Goal: Information Seeking & Learning: Find specific fact

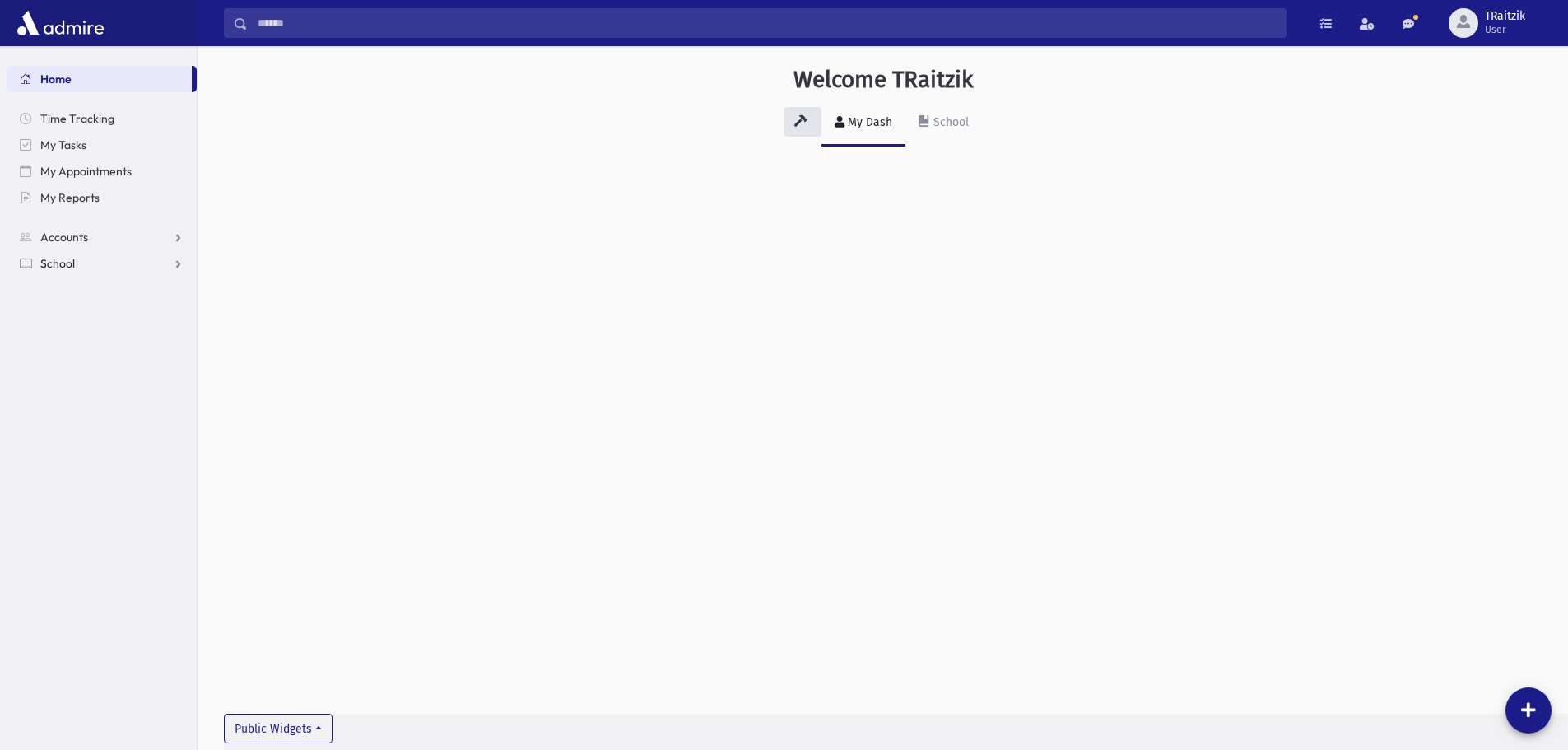
click at [63, 257] on span "School" at bounding box center [58, 263] width 34 height 14
click at [74, 281] on link "Students" at bounding box center [101, 289] width 190 height 26
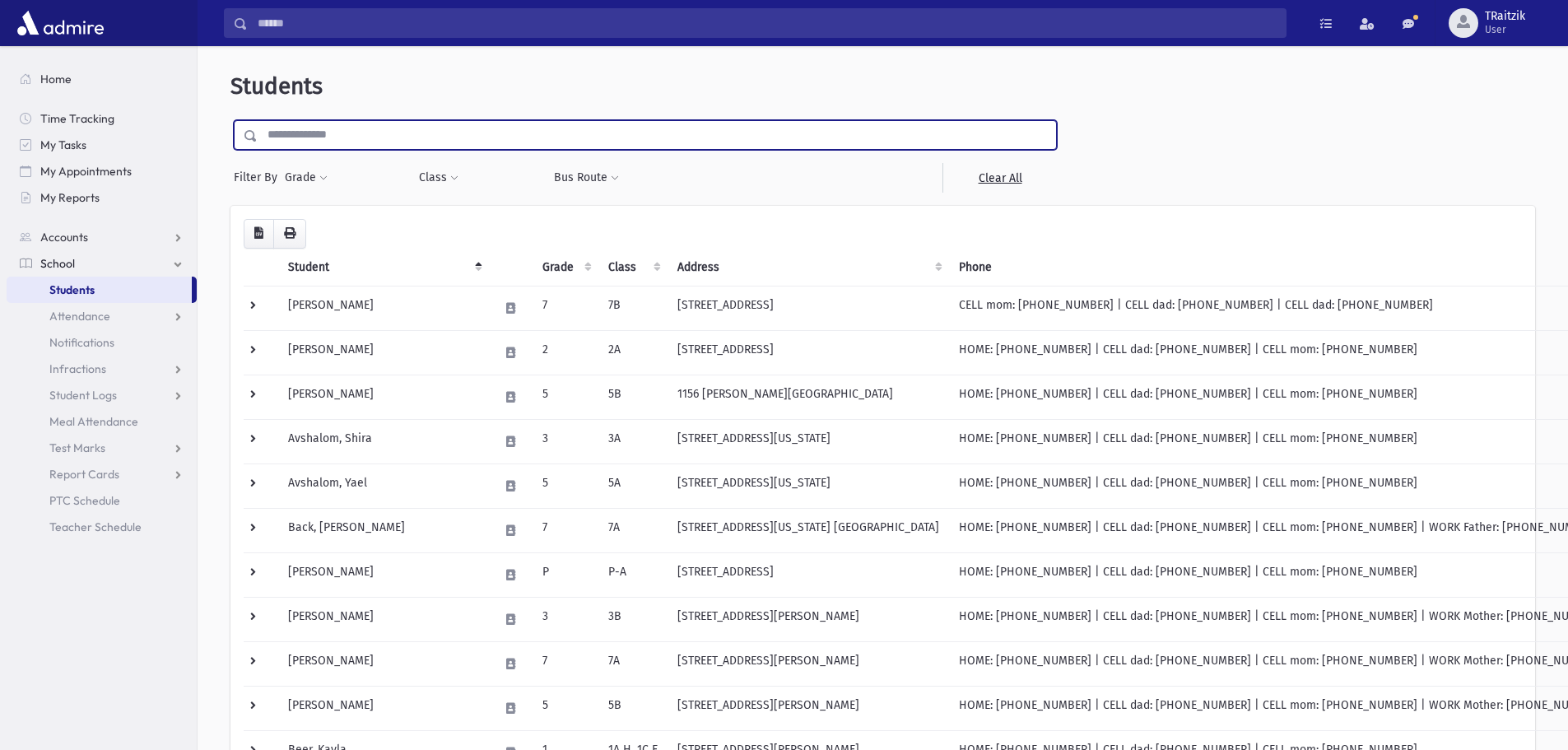
click at [333, 142] on input "text" at bounding box center [657, 135] width 799 height 30
type input "*"
type input "**********"
click at [230, 120] on input "submit" at bounding box center [253, 131] width 46 height 23
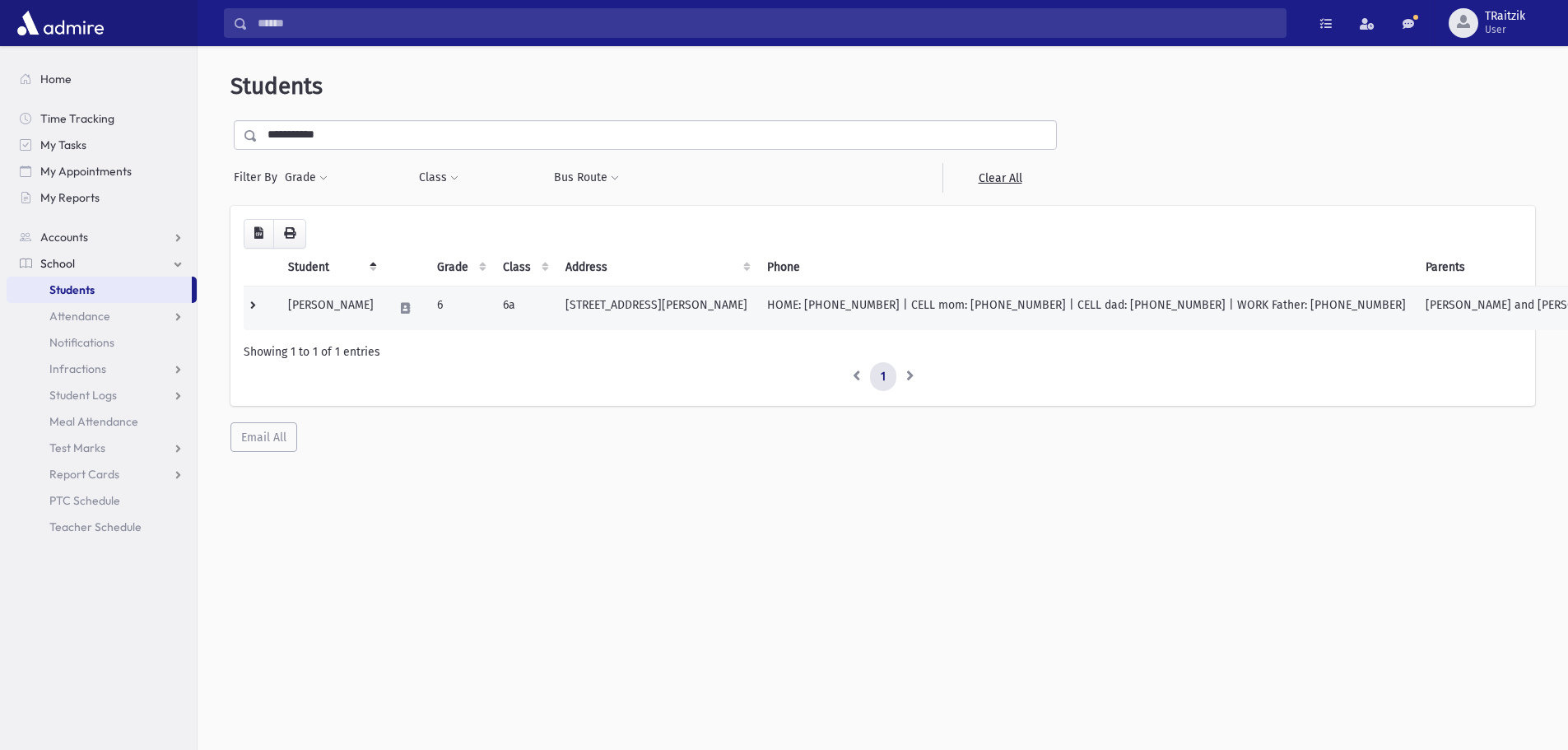
click at [414, 321] on td at bounding box center [405, 307] width 43 height 44
click at [1088, 309] on td "HOME: [PHONE_NUMBER] | CELL mom: [PHONE_NUMBER] | CELL dad: [PHONE_NUMBER] | WO…" at bounding box center [1086, 307] width 659 height 44
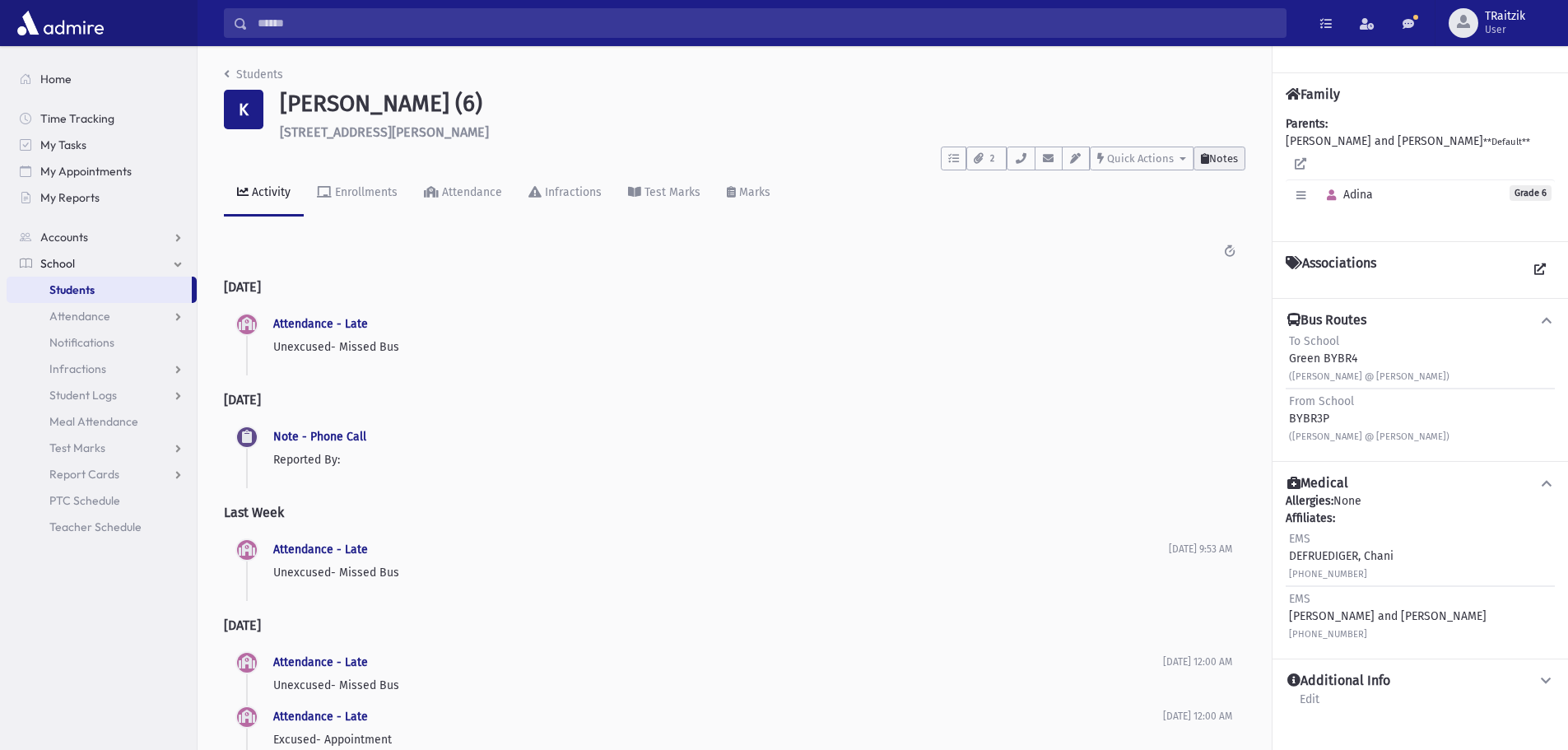
click at [1221, 154] on span "Notes" at bounding box center [1224, 159] width 29 height 13
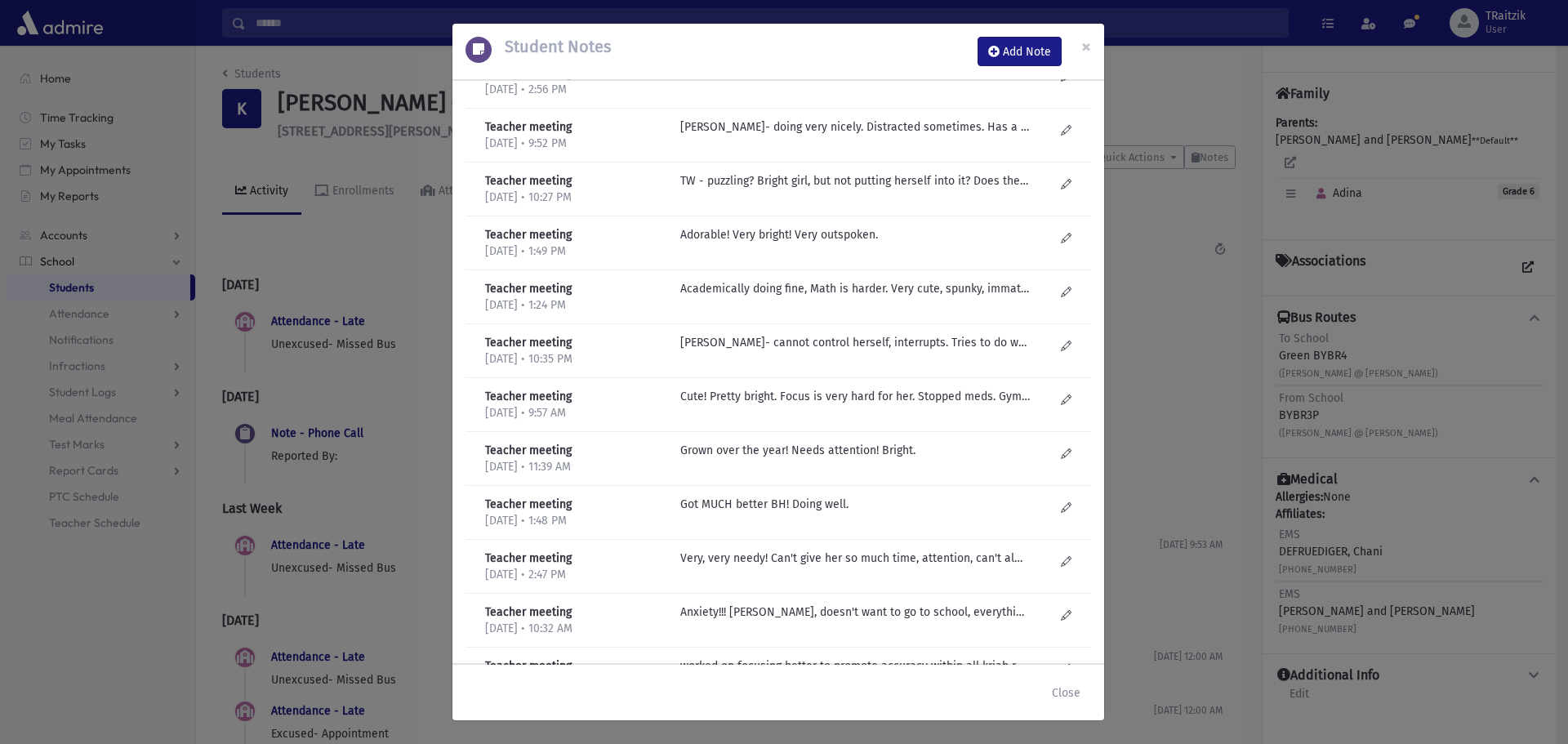
scroll to position [277, 0]
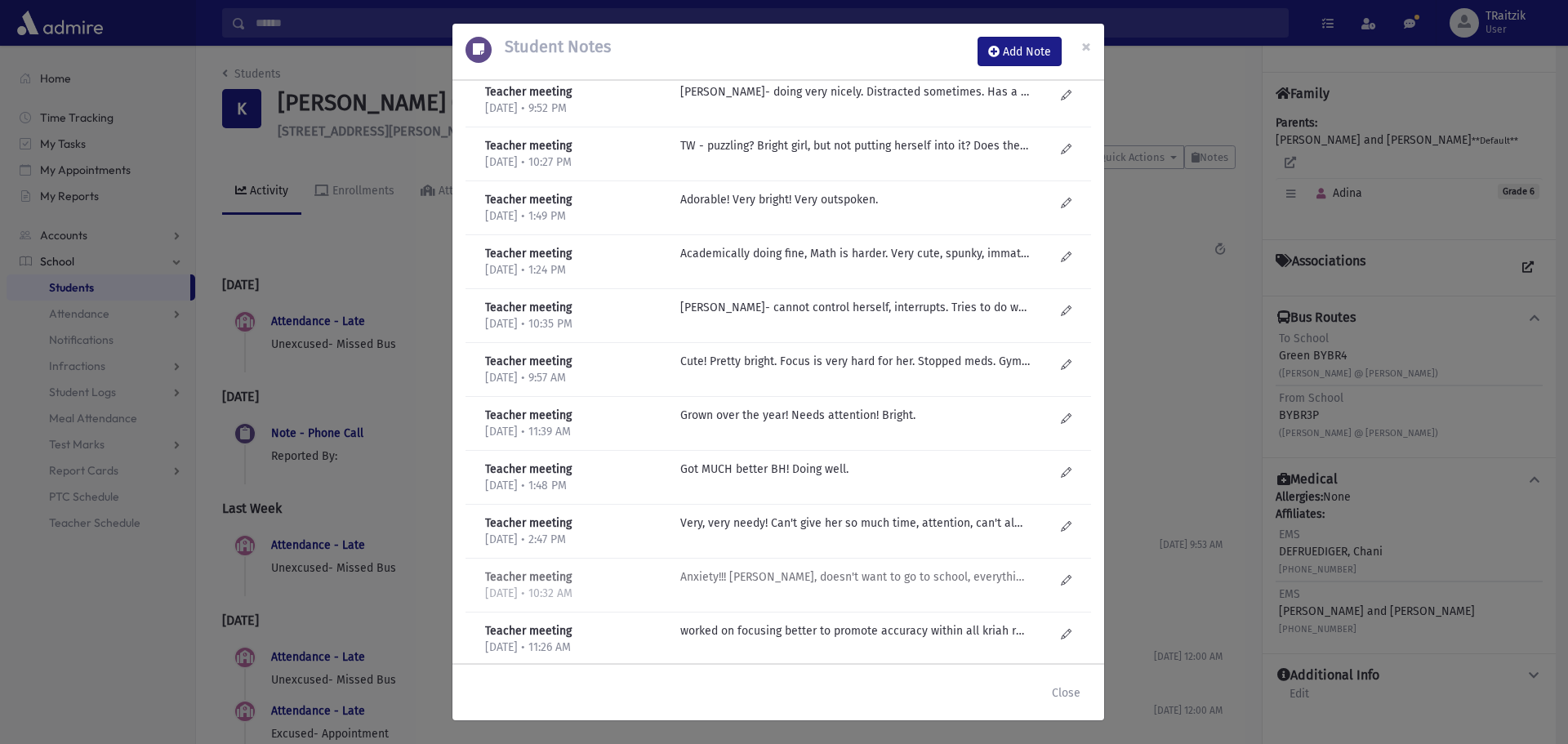
click at [758, 573] on p "Anxiety!!! Cries, doesn't want to go to school, everything hurts her! Smart. Mo…" at bounding box center [855, 576] width 350 height 17
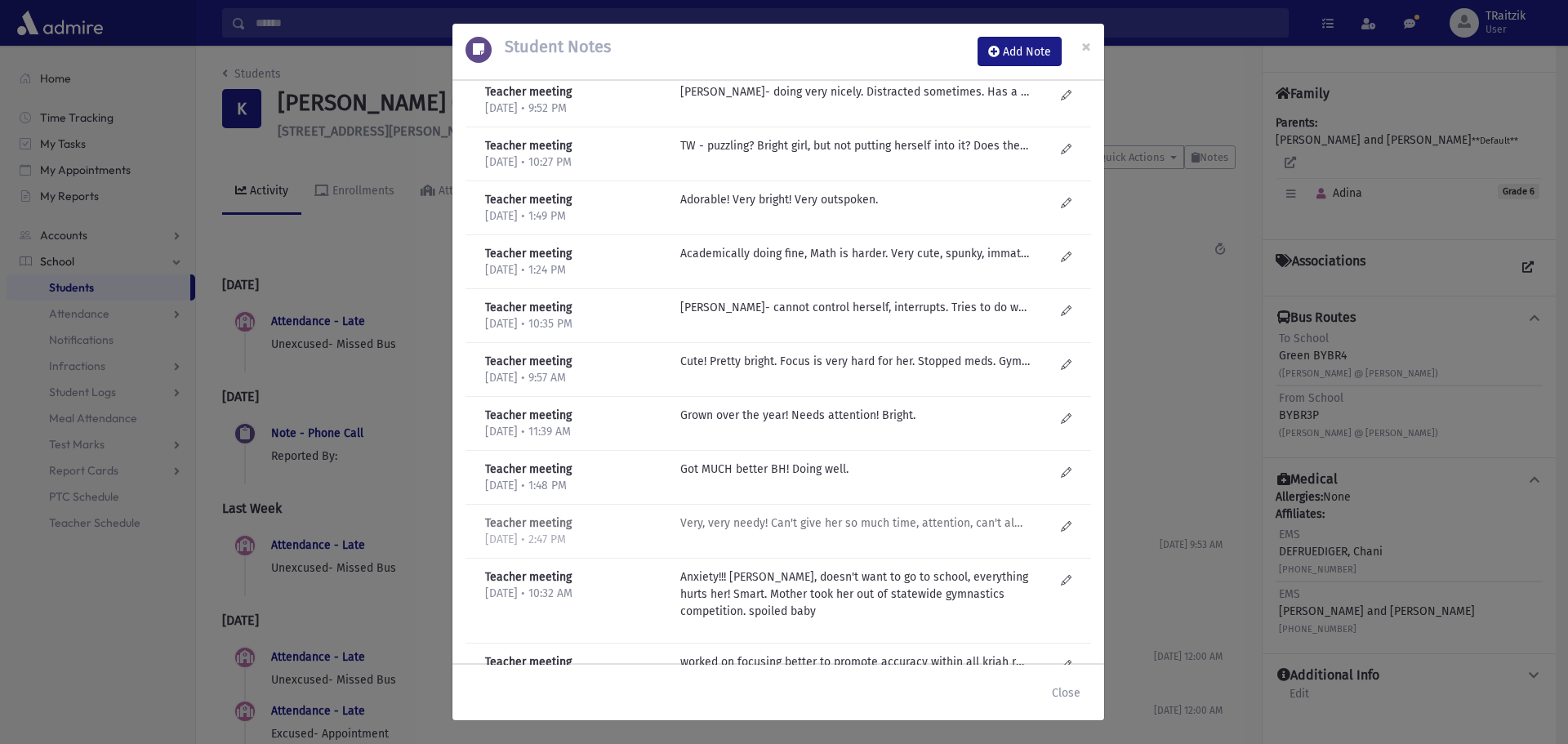
click at [774, 523] on p "Very, very needy! Can't give her so much time, attention, can't always call on …" at bounding box center [855, 523] width 350 height 17
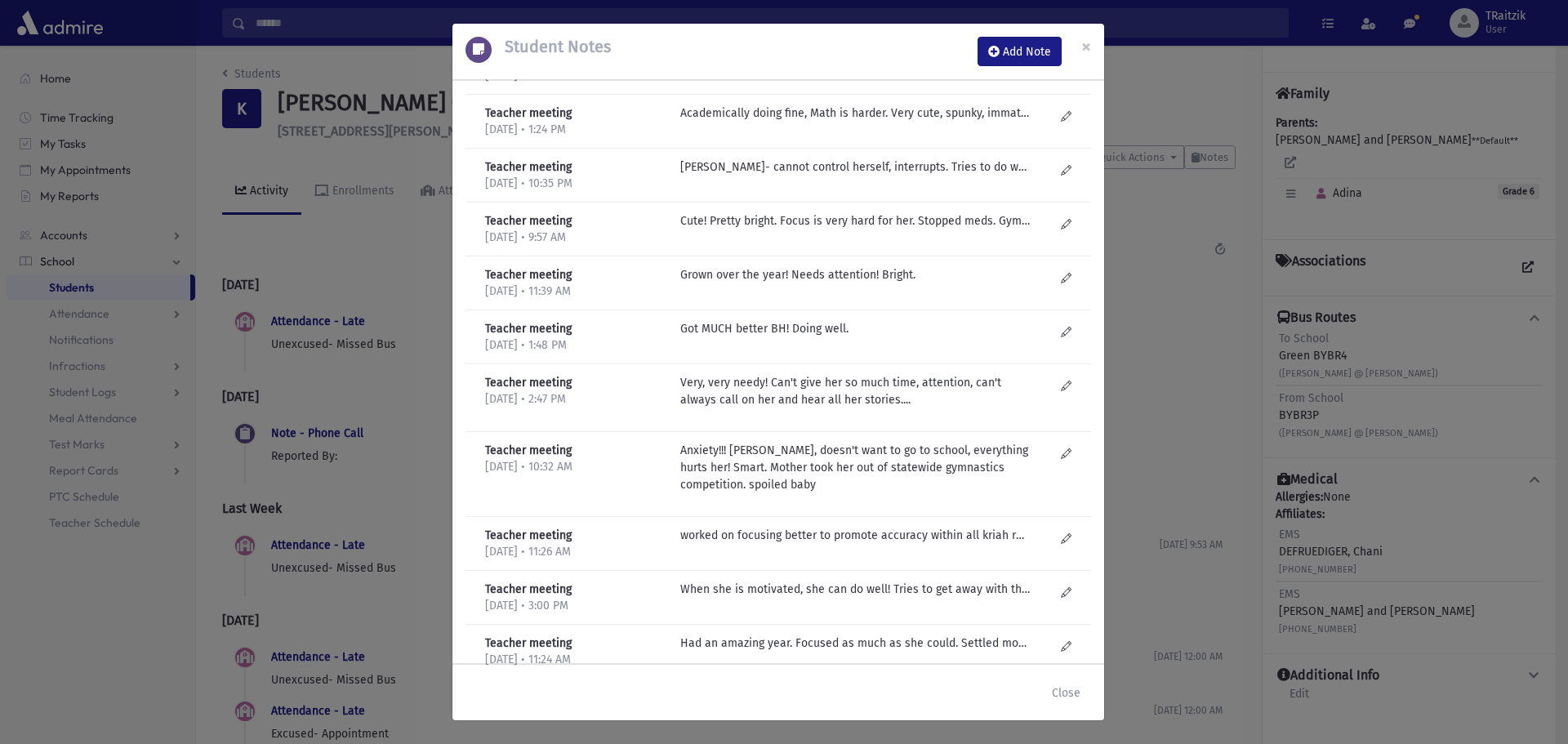
scroll to position [522, 0]
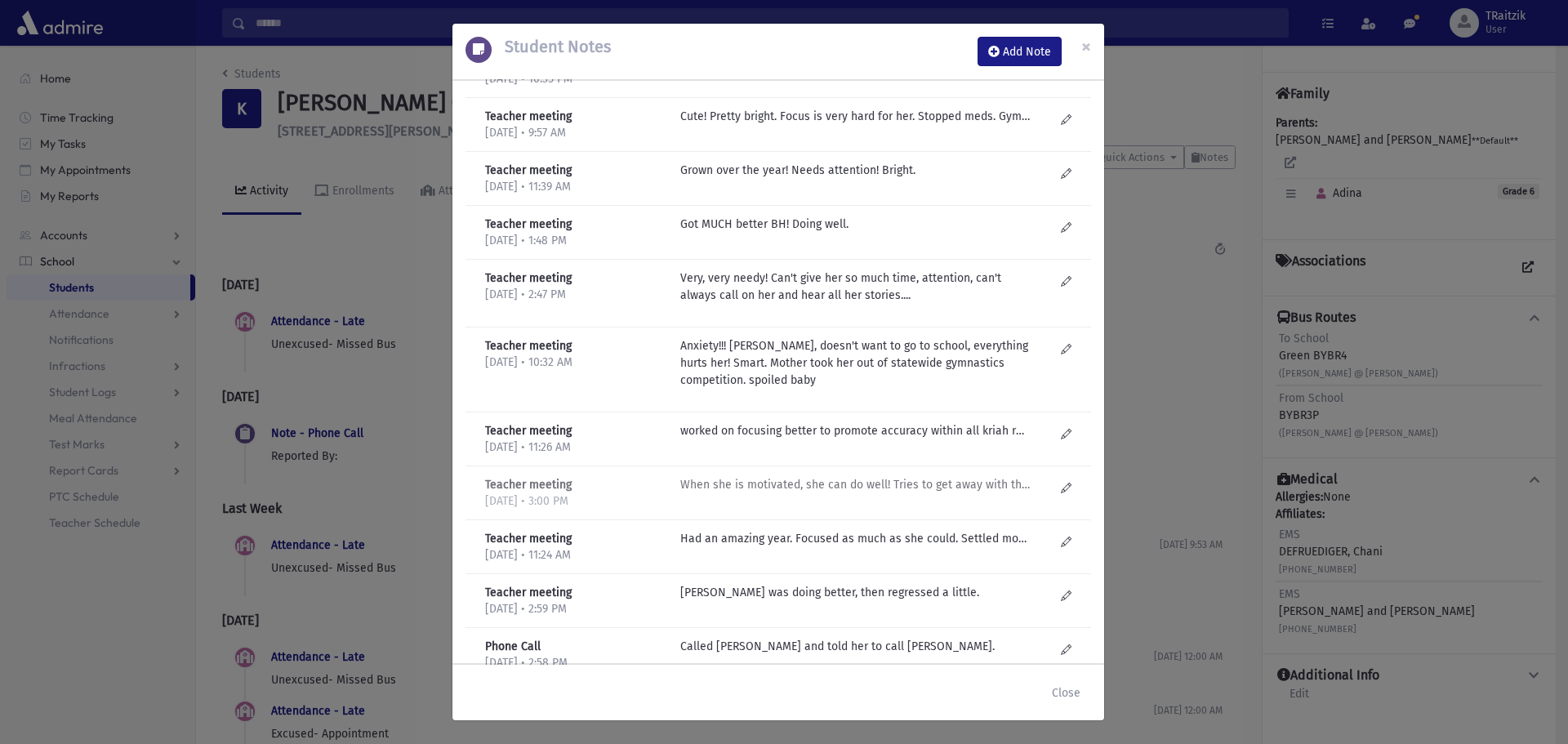
click at [856, 486] on p "When she is motivated, she can do well! Tries to get away with things if she ca…" at bounding box center [855, 484] width 350 height 17
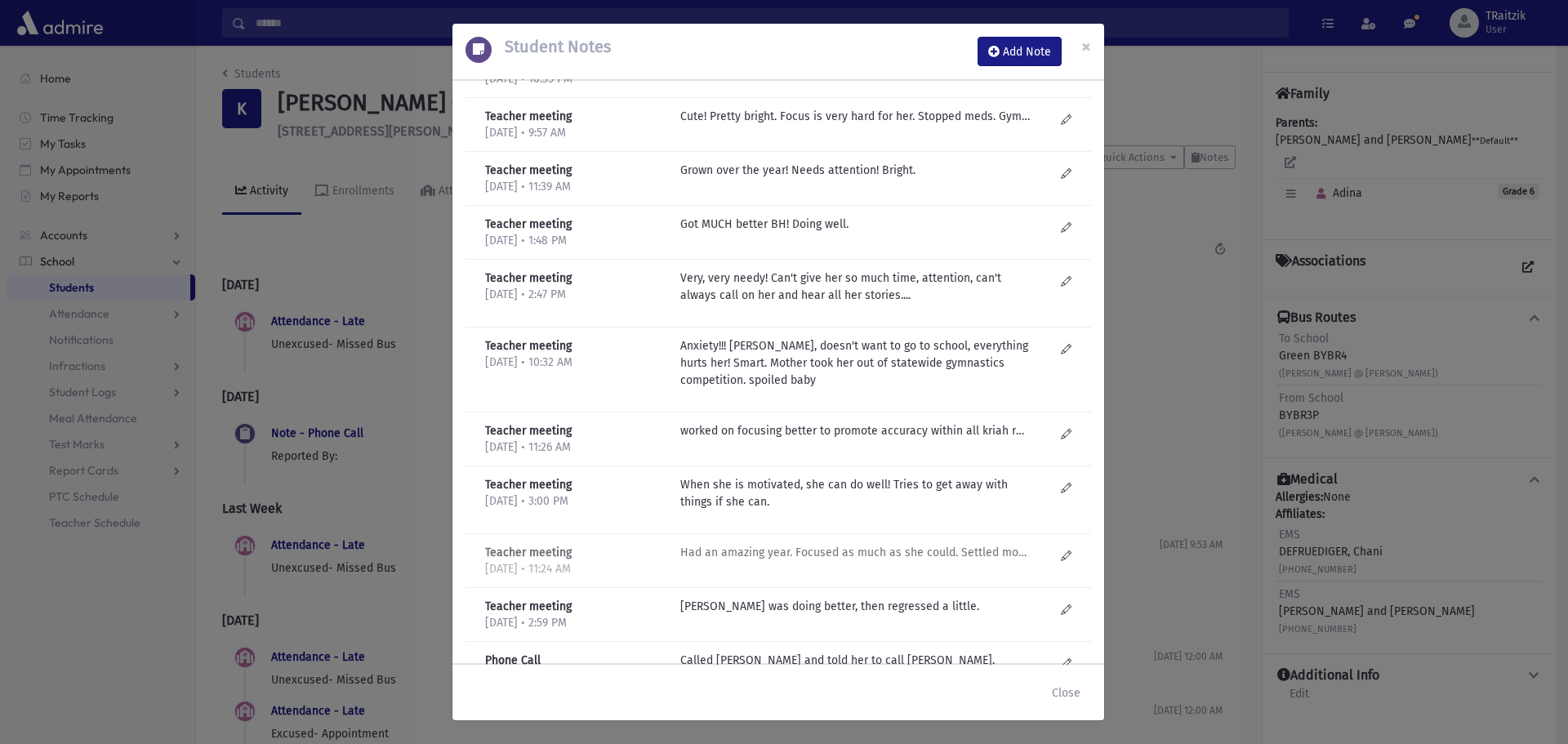
click at [871, 556] on p "Had an amazing year. Focused as much as she could. Settled more. Hyper..impulsi…" at bounding box center [855, 552] width 350 height 17
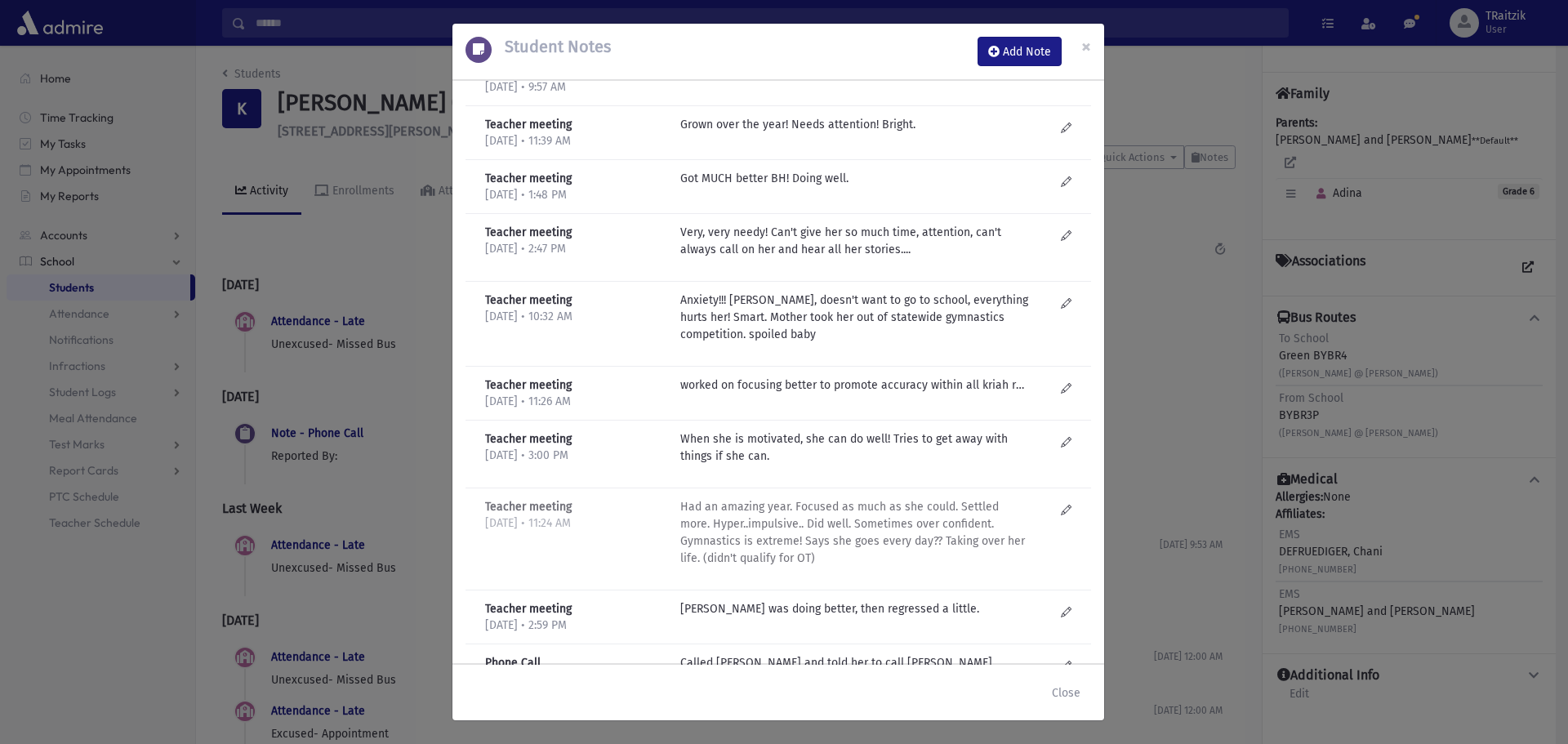
scroll to position [603, 0]
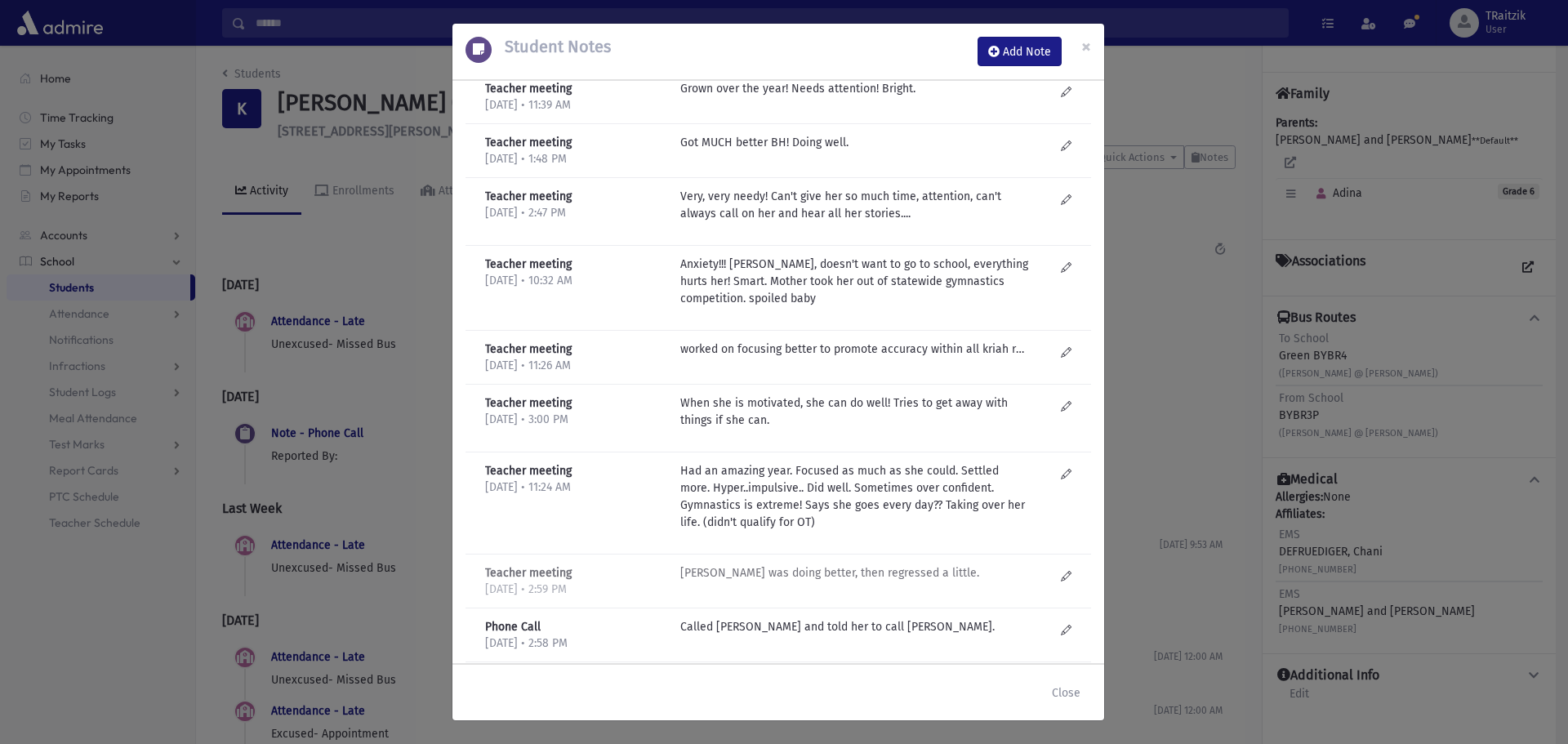
click at [862, 571] on p "Adina was doing better, then regressed a little." at bounding box center [855, 572] width 350 height 17
click at [834, 622] on p "Called Mrs. kuntslinger and told her to call Meirav." at bounding box center [855, 627] width 350 height 17
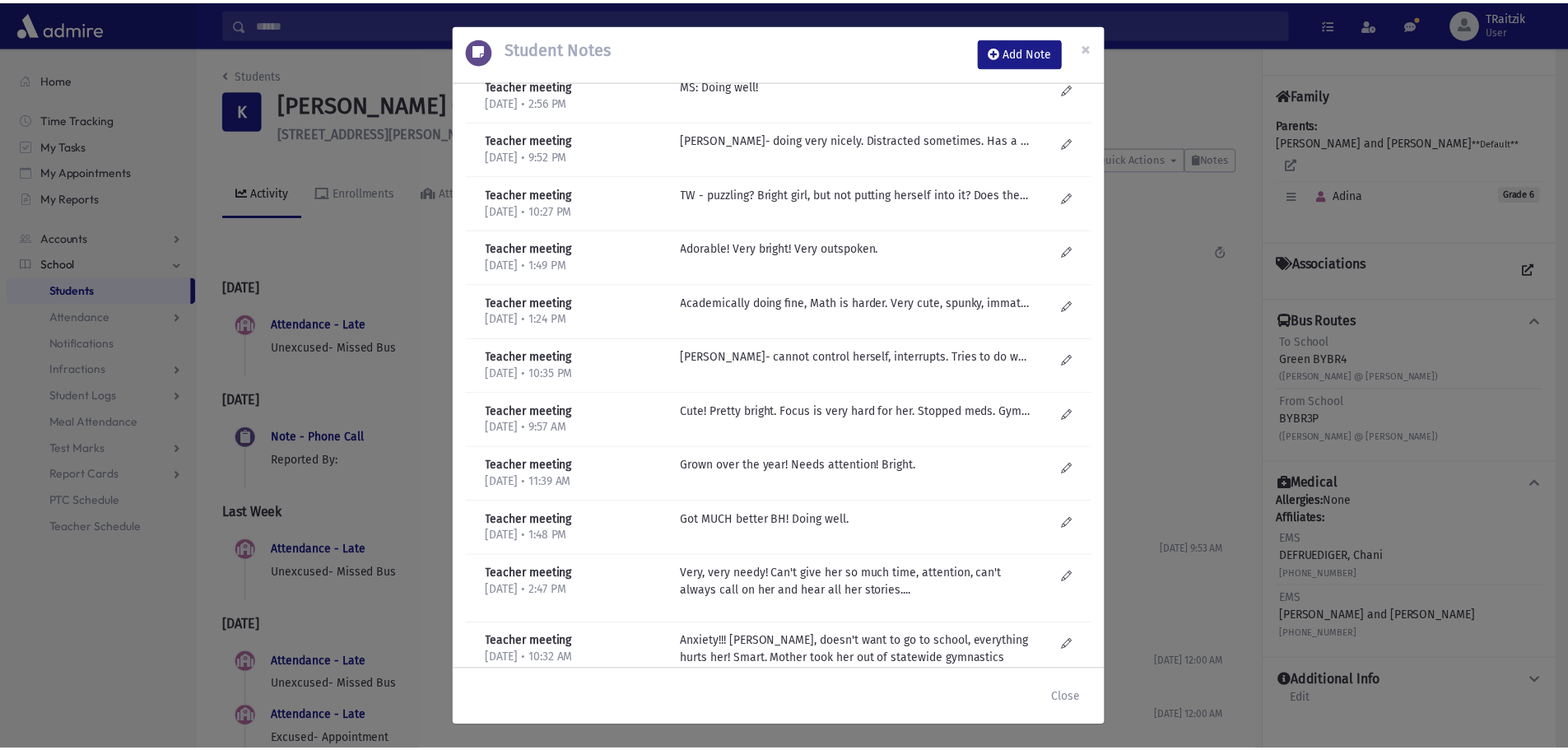
scroll to position [197, 0]
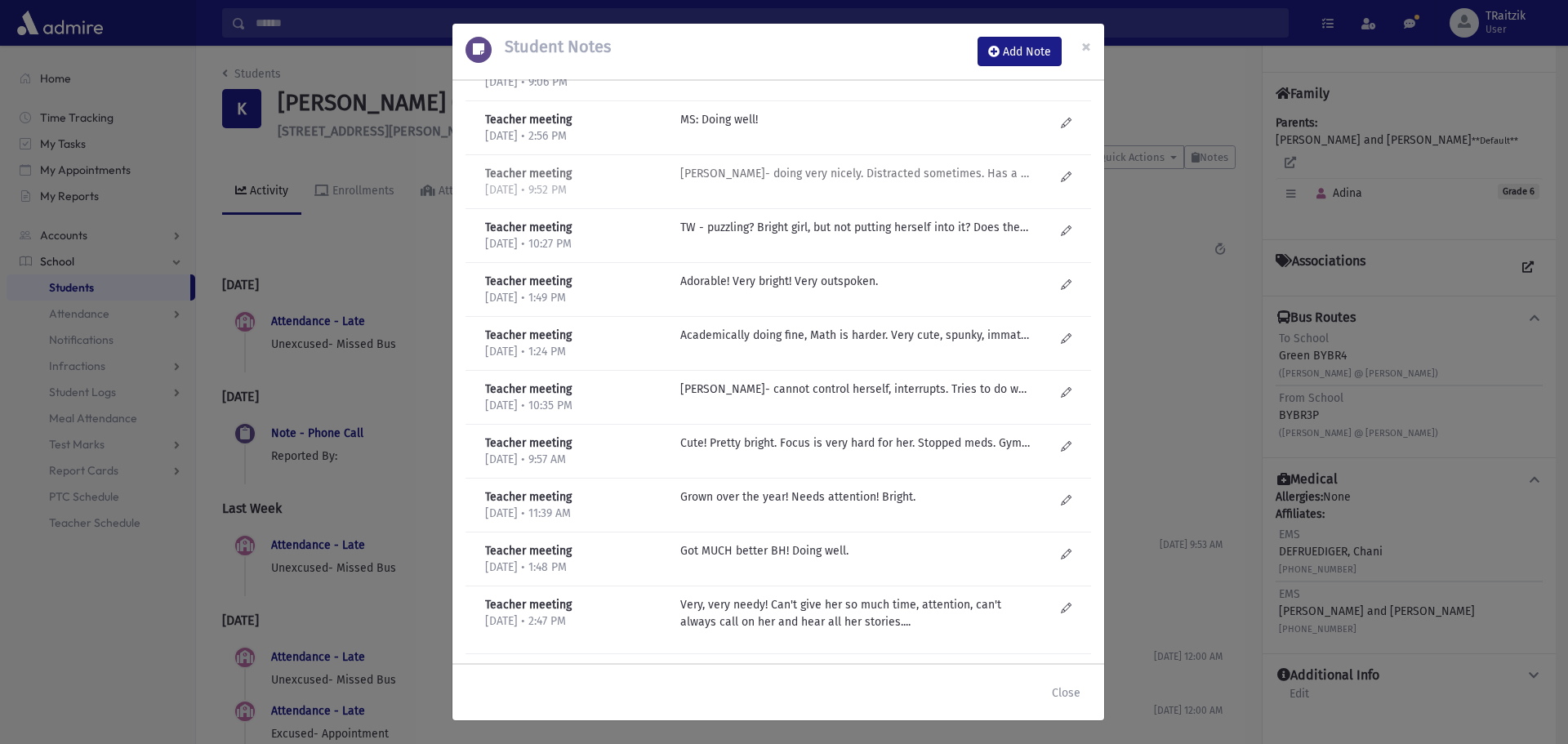
click at [757, 177] on p "K Dreyfuss- doing very nicely. Distracted sometimes. Has a lot to say but in a …" at bounding box center [855, 173] width 350 height 17
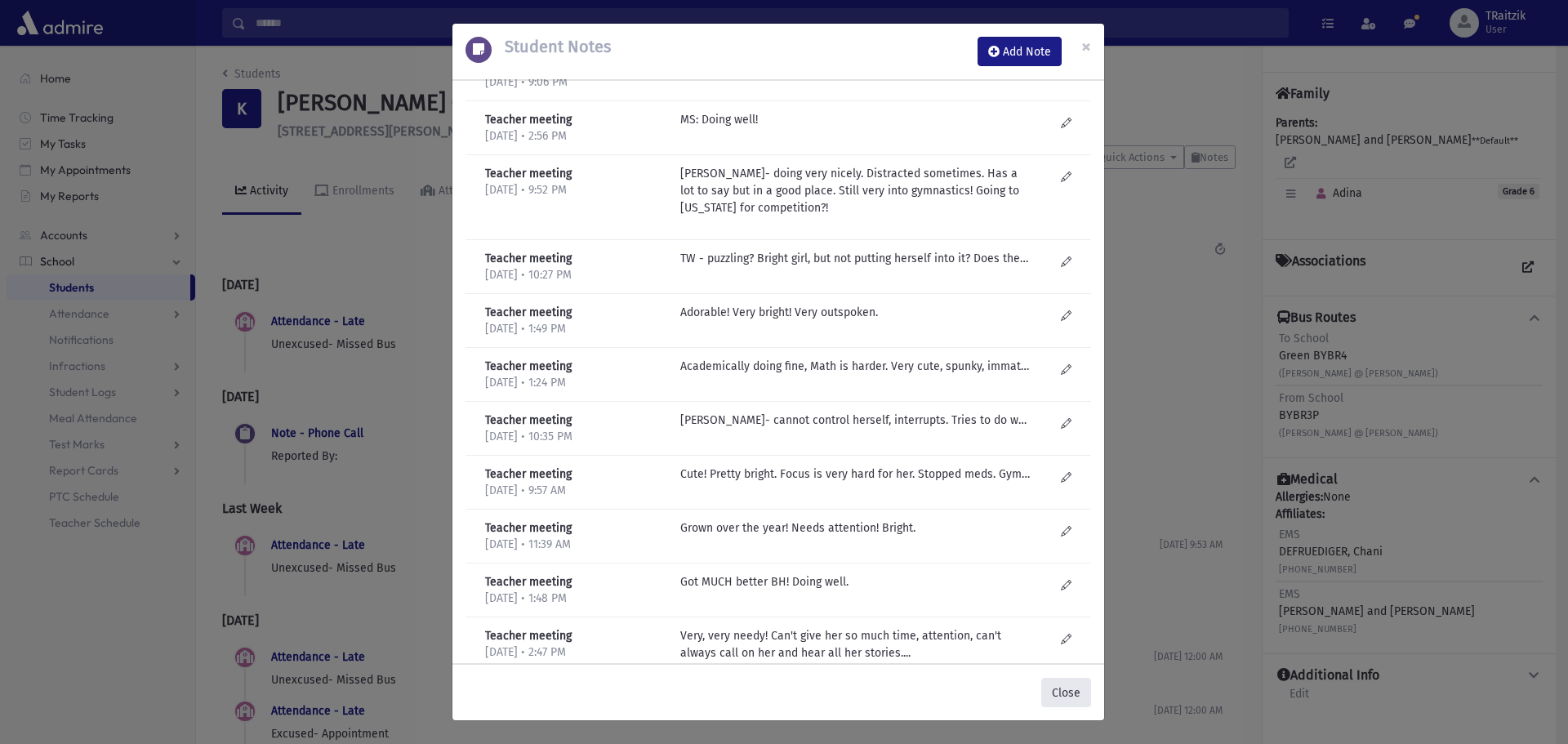
click at [1070, 692] on button "Close" at bounding box center [1066, 692] width 50 height 30
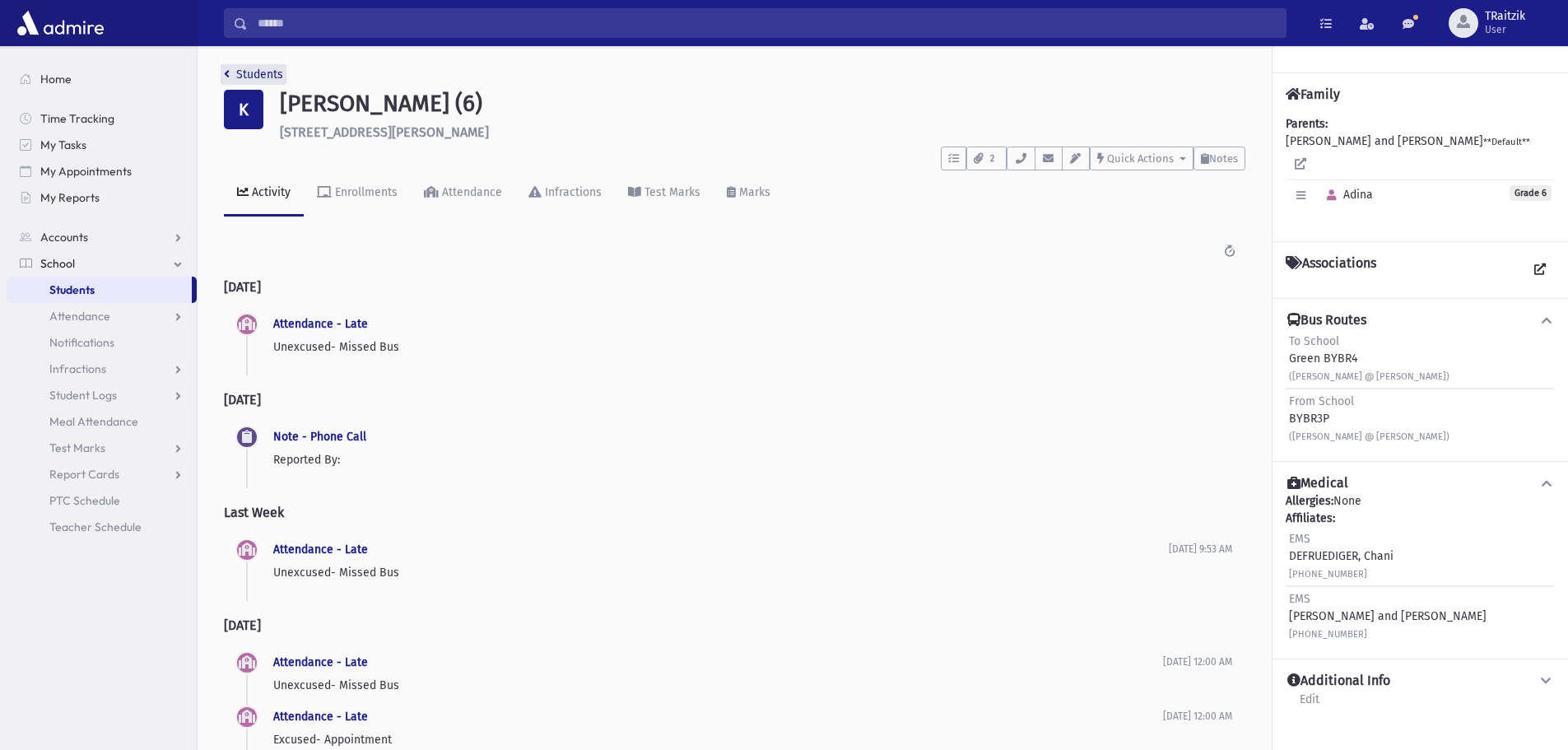
click at [227, 70] on icon "breadcrumb" at bounding box center [227, 74] width 5 height 12
